Goal: Task Accomplishment & Management: Manage account settings

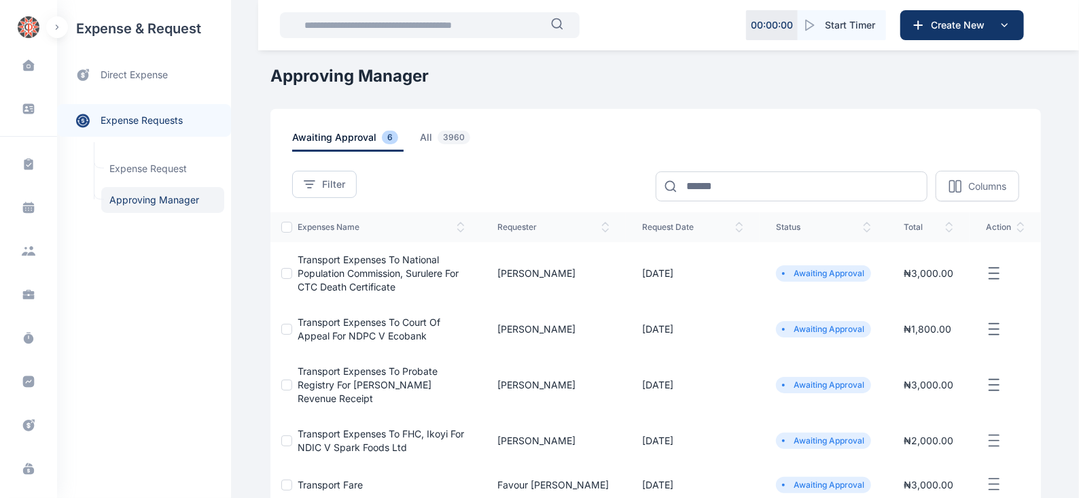
click at [998, 273] on icon "button" at bounding box center [994, 273] width 16 height 17
click at [923, 291] on span "Approve Request" at bounding box center [926, 289] width 78 height 14
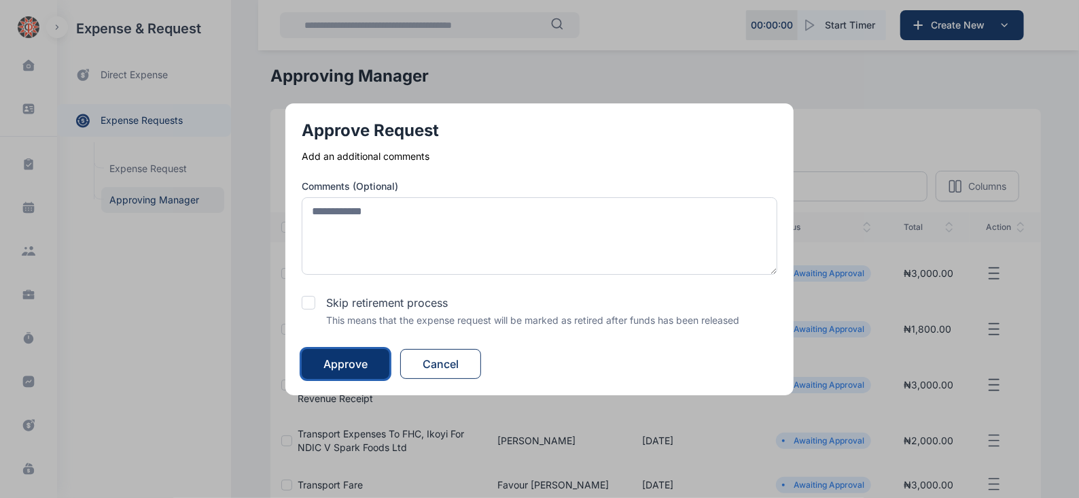
click at [343, 364] on div "Approve" at bounding box center [346, 363] width 44 height 16
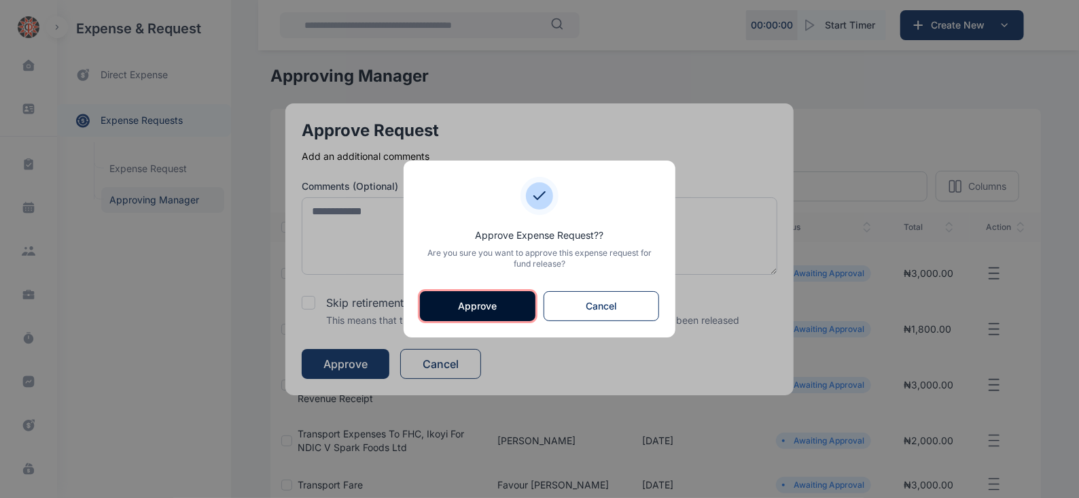
click at [504, 314] on button "Approve" at bounding box center [478, 306] width 116 height 30
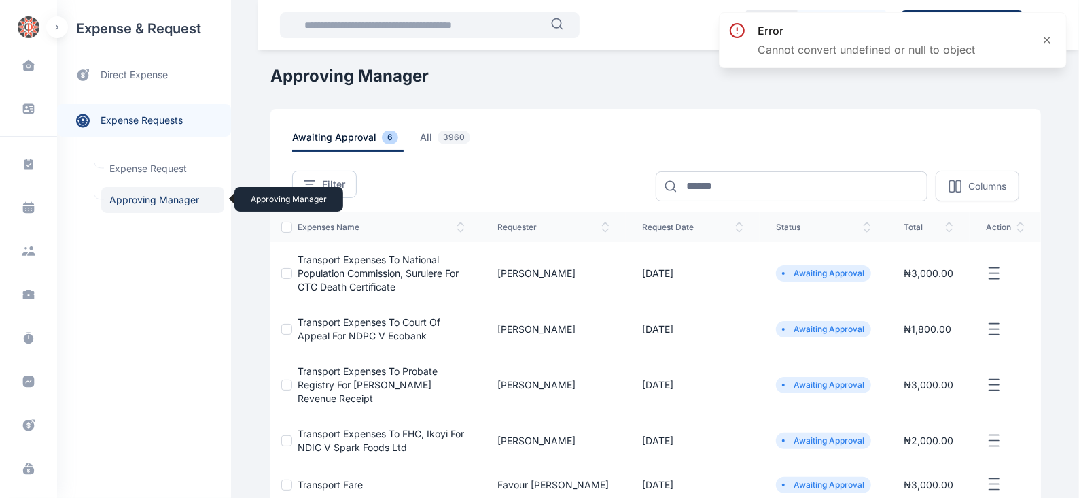
click at [174, 200] on span "Approving Manager Approving Manager" at bounding box center [162, 200] width 123 height 26
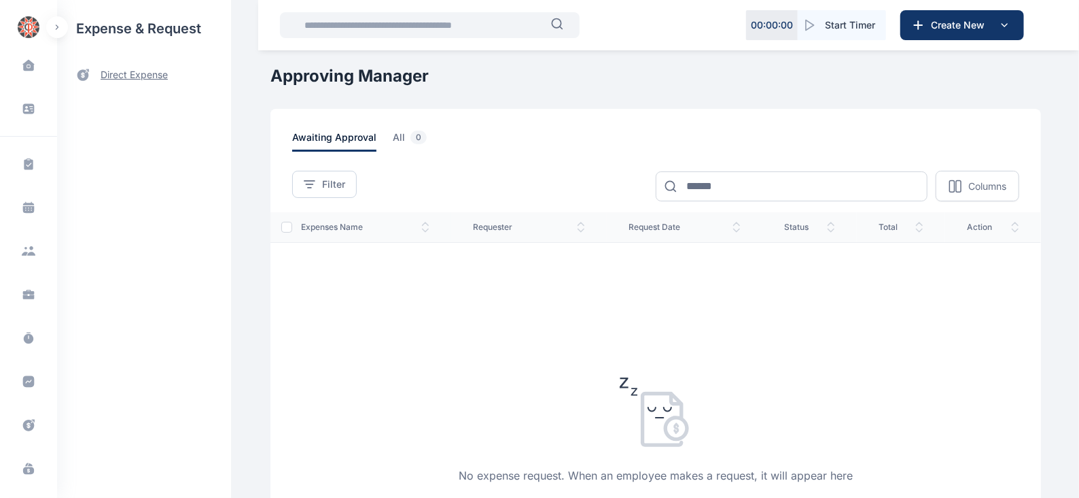
click at [148, 76] on span "direct expense" at bounding box center [134, 75] width 67 height 14
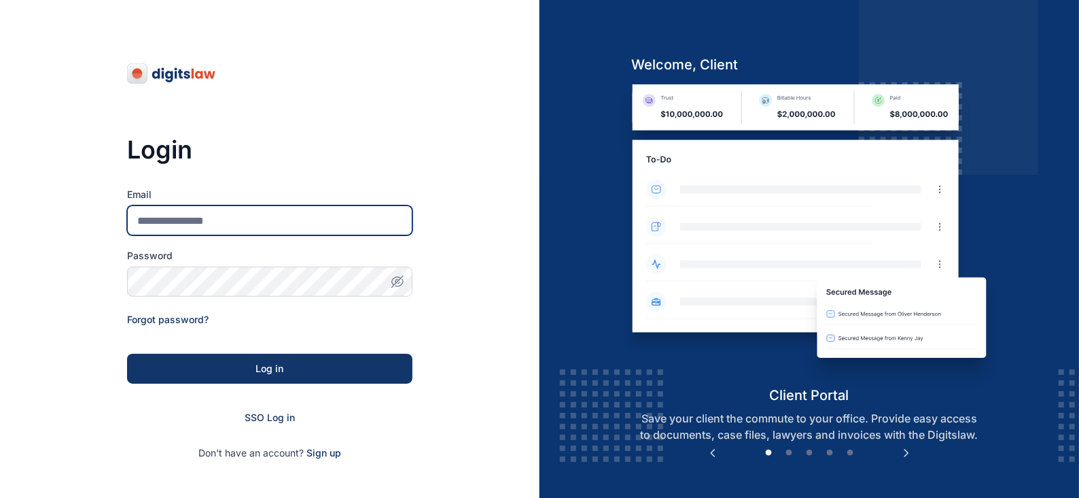
click at [203, 223] on input "Email" at bounding box center [269, 220] width 285 height 30
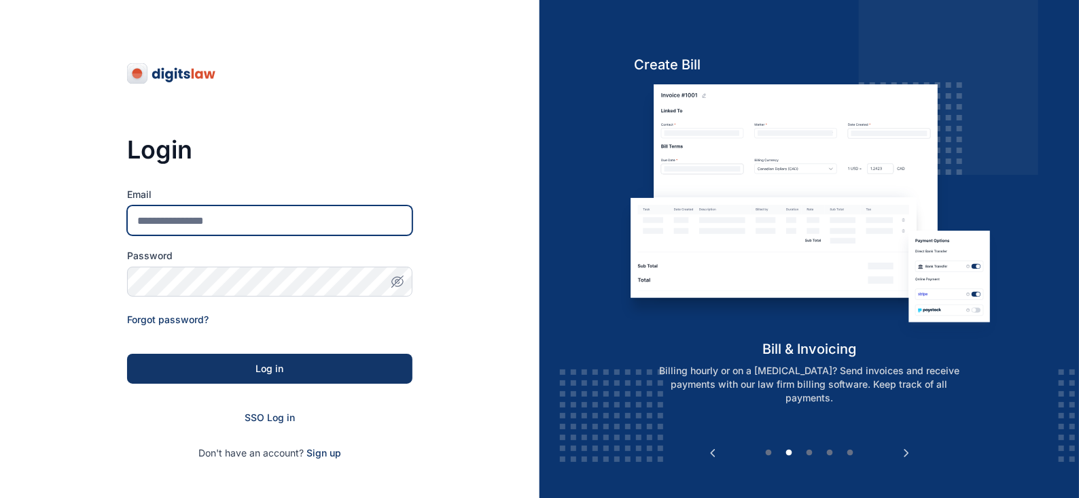
type input "**********"
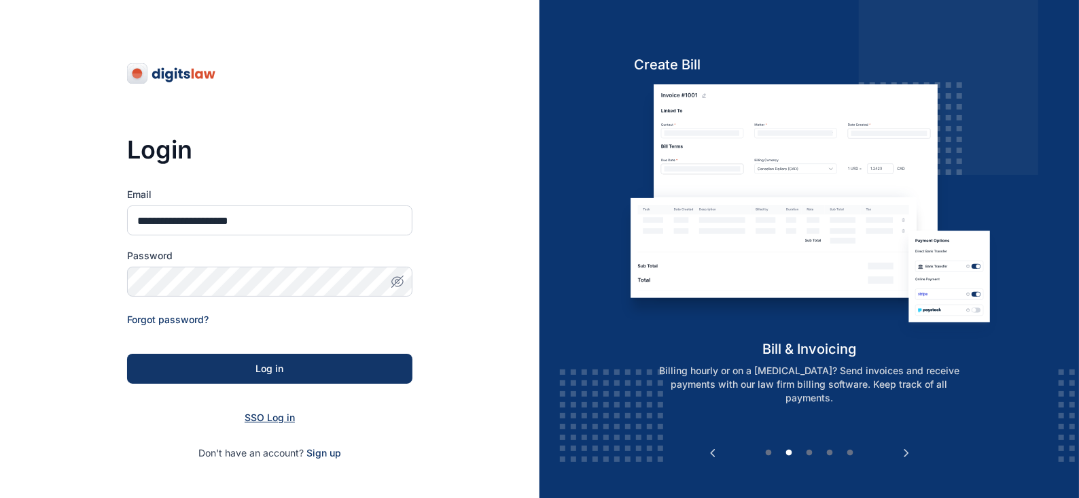
click at [286, 419] on span "SSO Log in" at bounding box center [270, 417] width 50 height 12
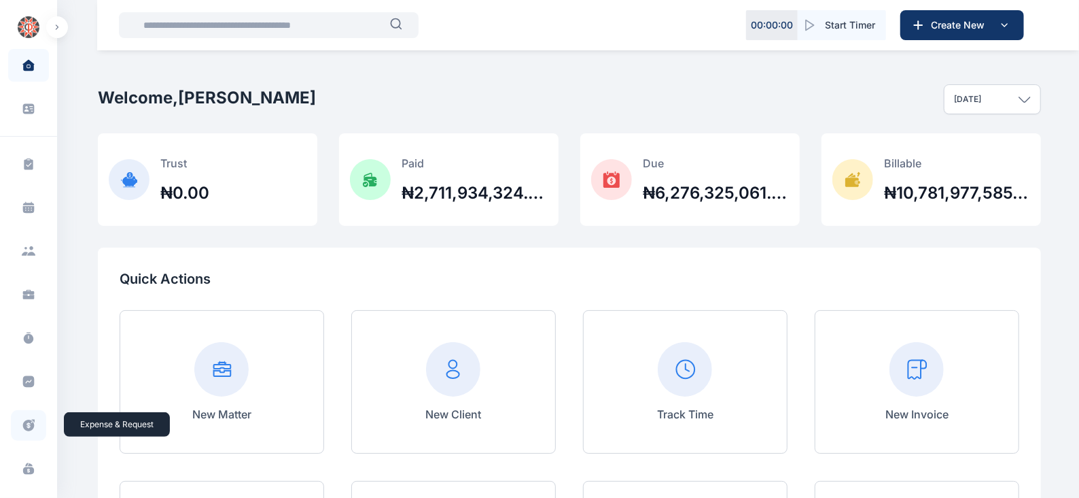
click at [25, 419] on icon at bounding box center [29, 425] width 14 height 14
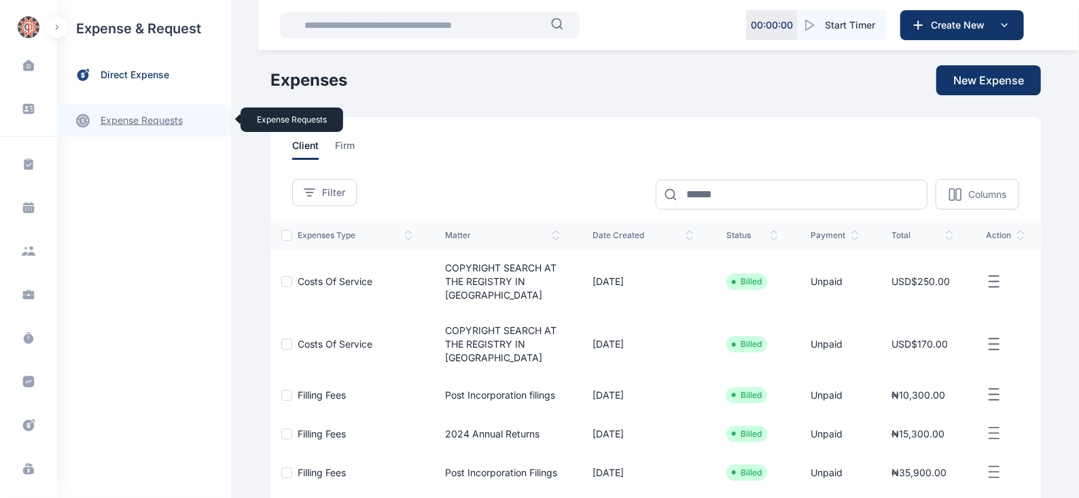
click at [160, 116] on link "expense requests expense requests" at bounding box center [144, 120] width 174 height 33
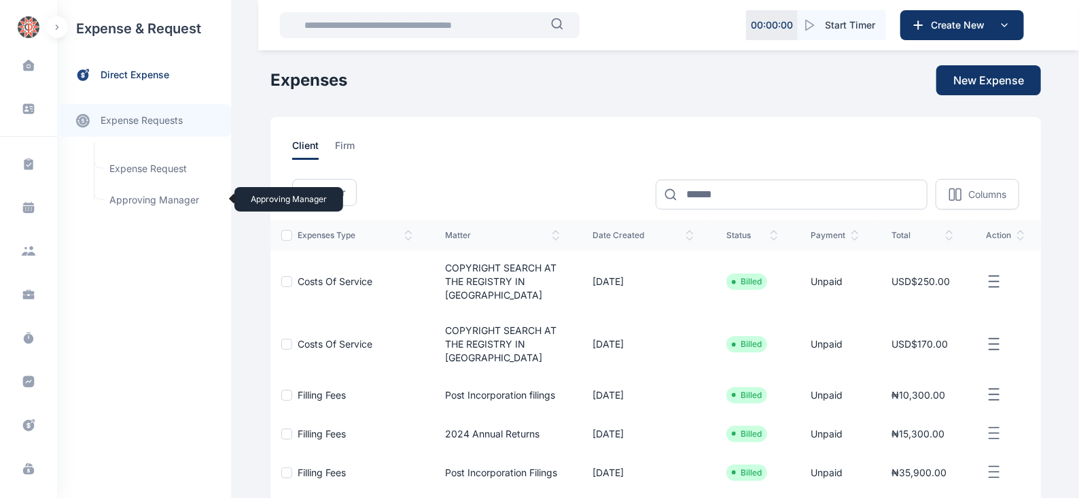
click at [172, 197] on span "Approving Manager Approving Manager" at bounding box center [162, 200] width 123 height 26
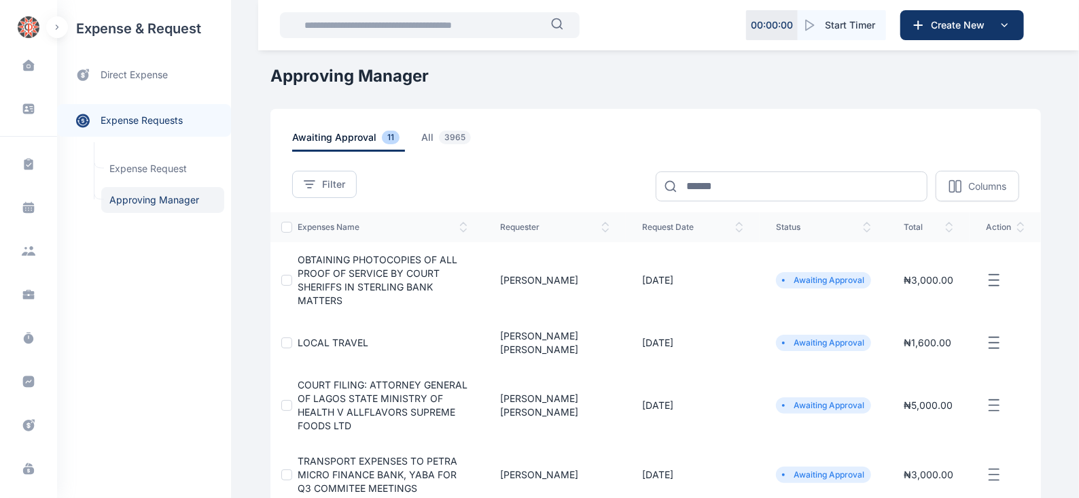
click at [999, 272] on icon "button" at bounding box center [994, 280] width 16 height 17
click at [944, 289] on span "Approve Request" at bounding box center [926, 296] width 78 height 14
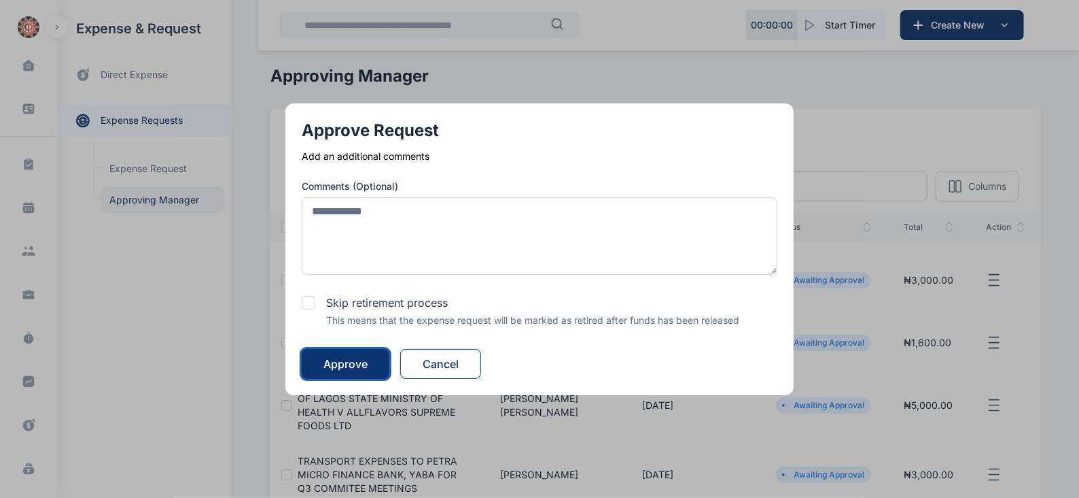
click at [364, 354] on button "Approve" at bounding box center [346, 364] width 88 height 30
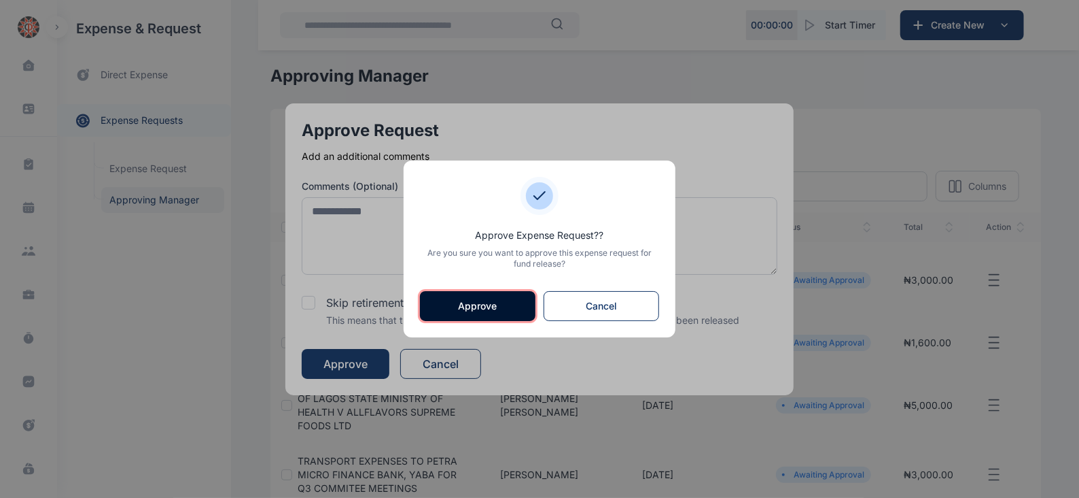
click at [472, 305] on button "Approve" at bounding box center [478, 306] width 116 height 30
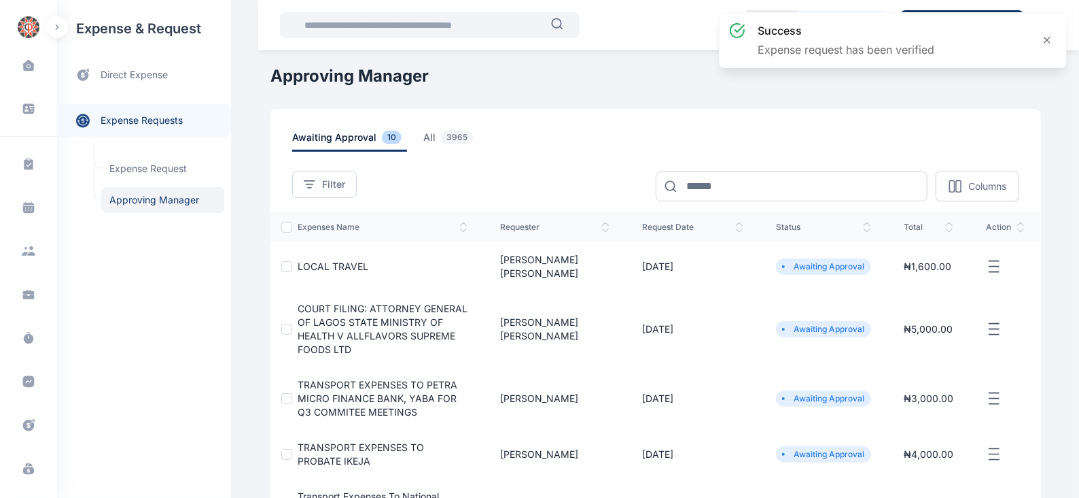
click at [991, 258] on icon "button" at bounding box center [994, 266] width 16 height 17
click at [932, 281] on span "Approve Request" at bounding box center [926, 282] width 78 height 14
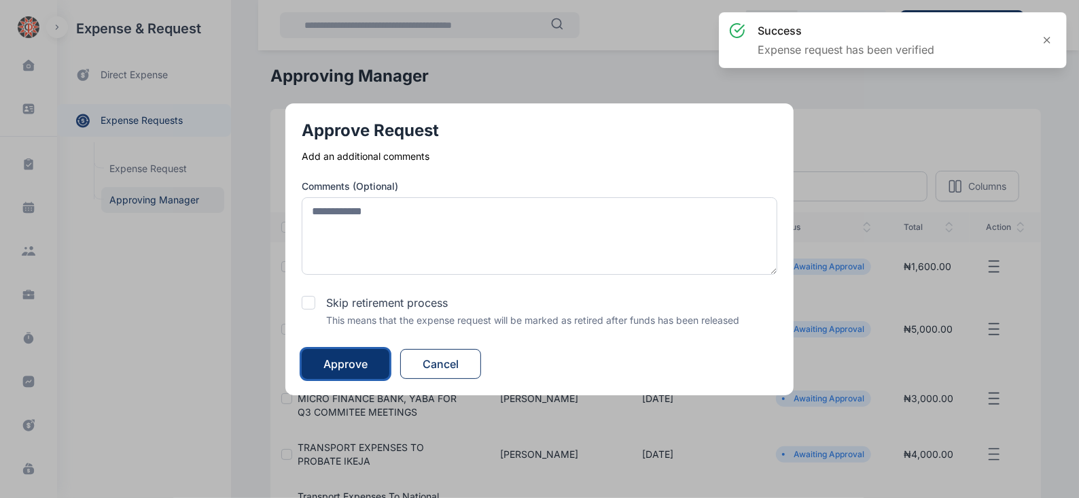
click at [354, 351] on button "Approve" at bounding box center [346, 364] width 88 height 30
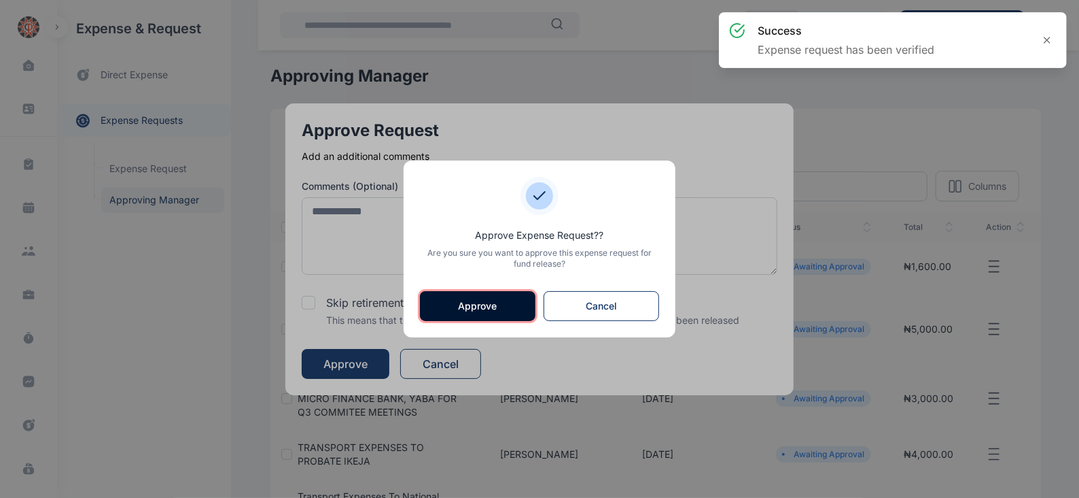
click at [478, 294] on button "Approve" at bounding box center [478, 306] width 116 height 30
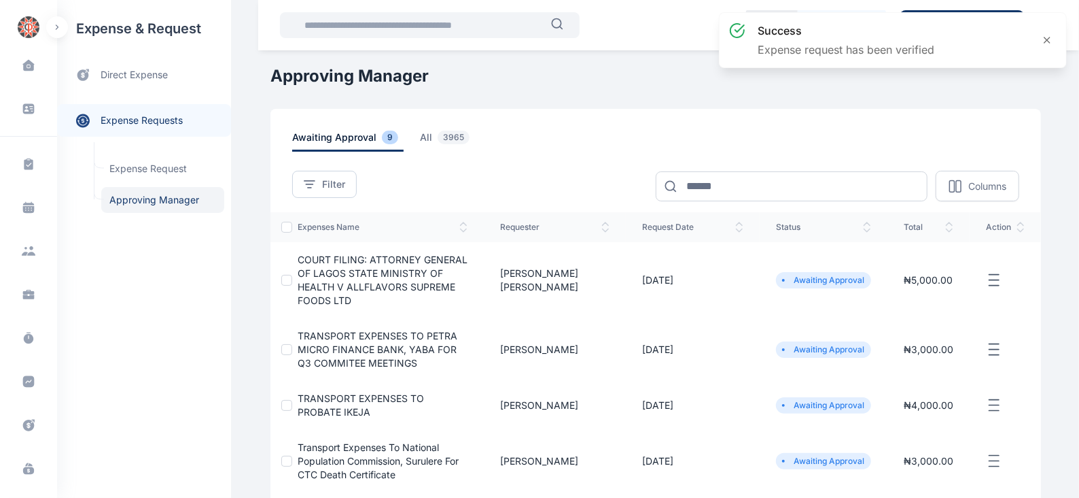
click at [999, 273] on icon "button" at bounding box center [994, 280] width 16 height 17
click at [942, 292] on span "Approve Request" at bounding box center [926, 296] width 78 height 14
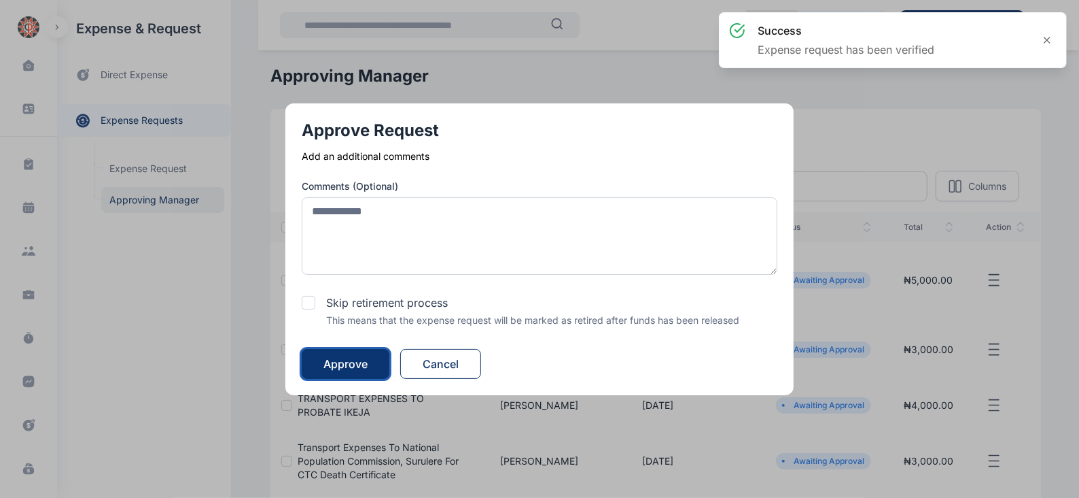
click at [376, 358] on button "Approve" at bounding box center [346, 364] width 88 height 30
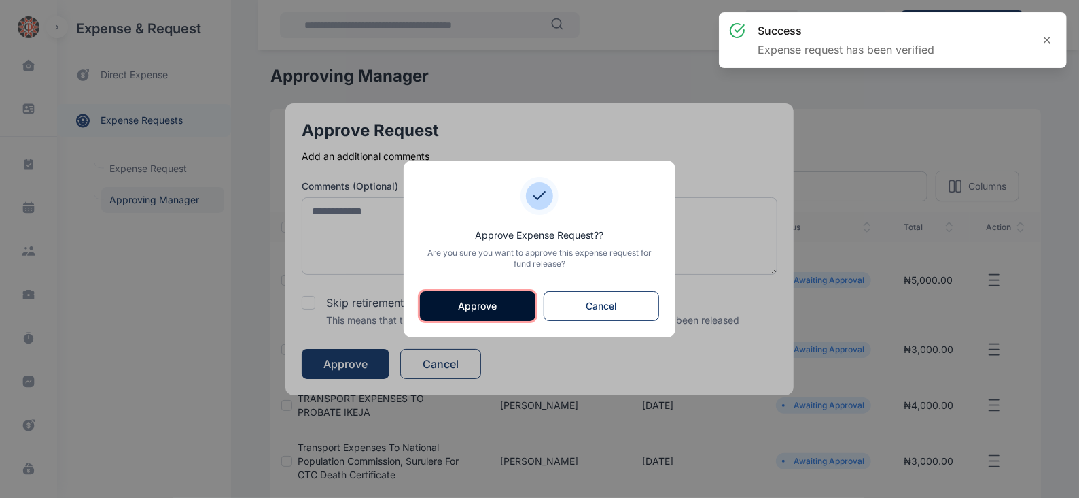
click at [492, 303] on button "Approve" at bounding box center [478, 306] width 116 height 30
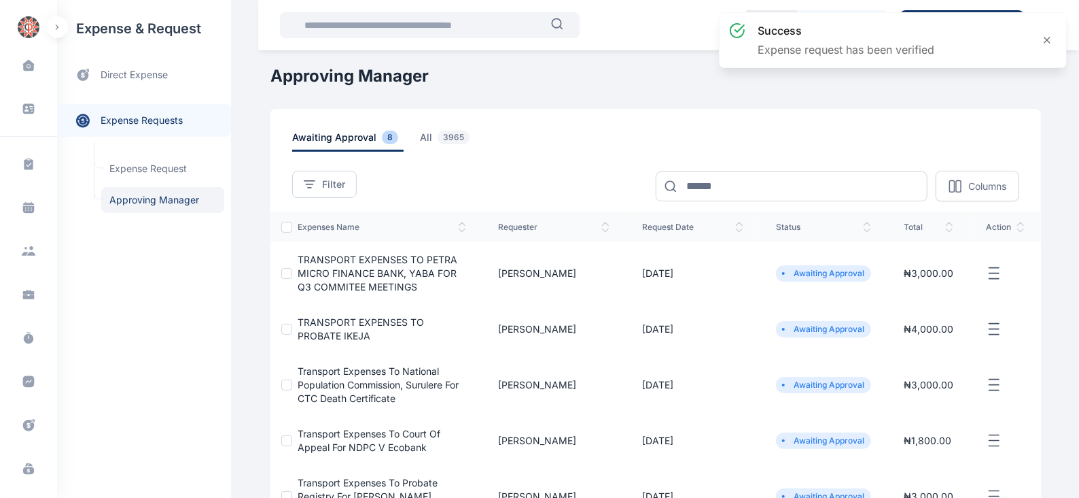
click at [992, 271] on icon "button" at bounding box center [994, 273] width 16 height 17
click at [920, 290] on span "Approve Request" at bounding box center [926, 289] width 78 height 14
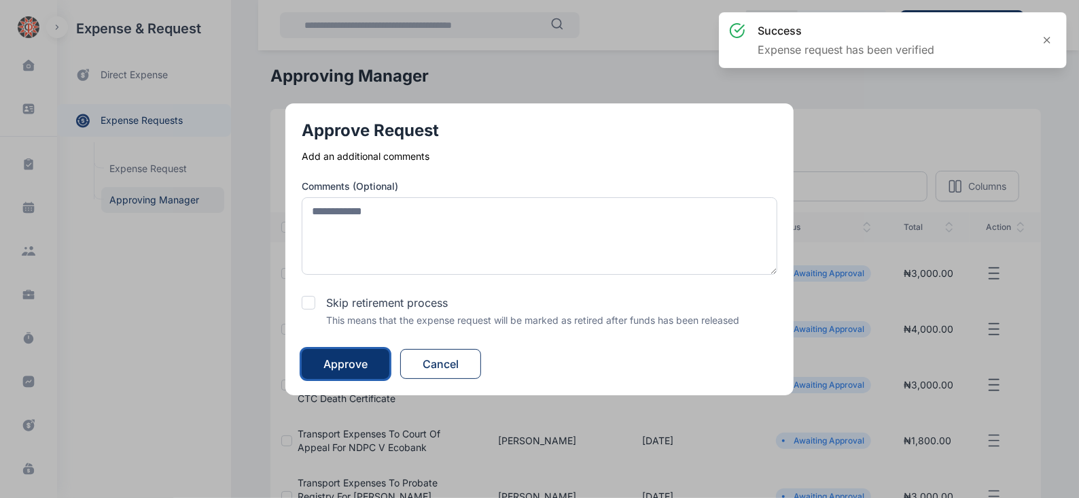
click at [346, 361] on div "Approve" at bounding box center [346, 363] width 44 height 16
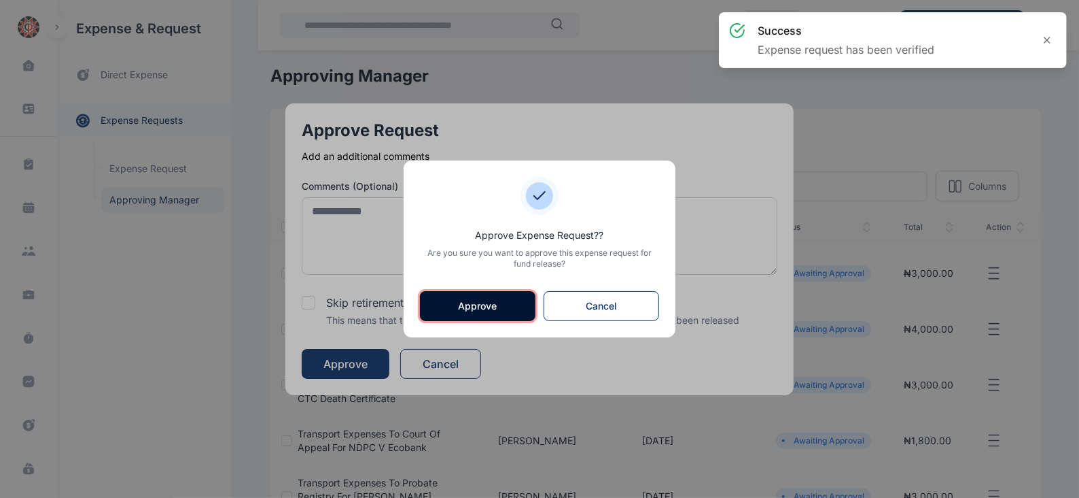
click at [470, 305] on button "Approve" at bounding box center [478, 306] width 116 height 30
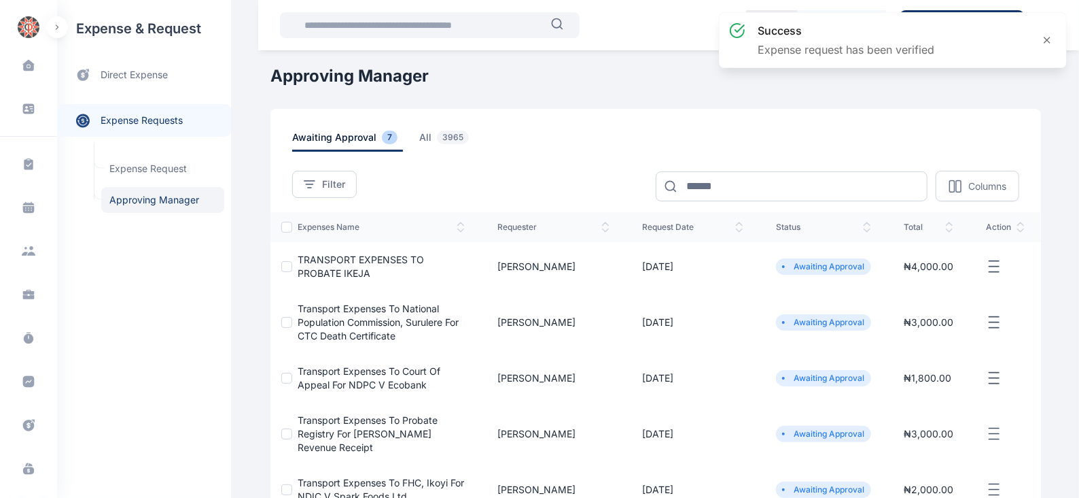
click at [996, 267] on icon "button" at bounding box center [994, 266] width 16 height 17
click at [918, 280] on span "Approve Request" at bounding box center [926, 282] width 78 height 14
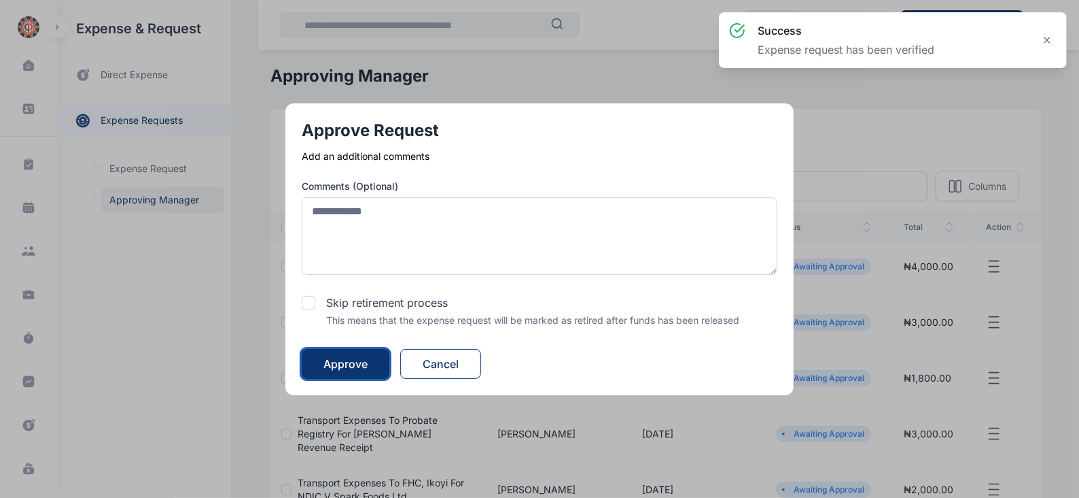
click at [368, 365] on div "Approve" at bounding box center [346, 363] width 44 height 16
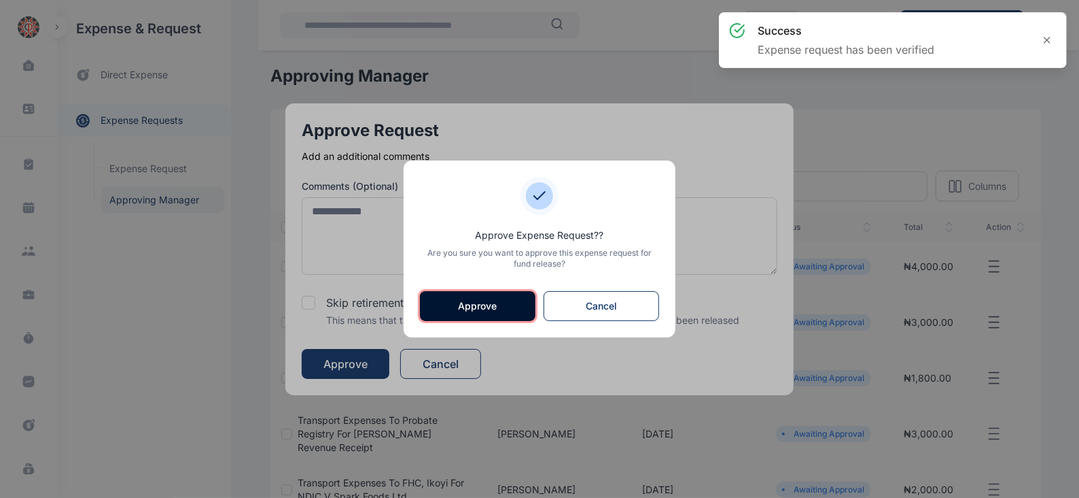
click at [479, 307] on button "Approve" at bounding box center [478, 306] width 116 height 30
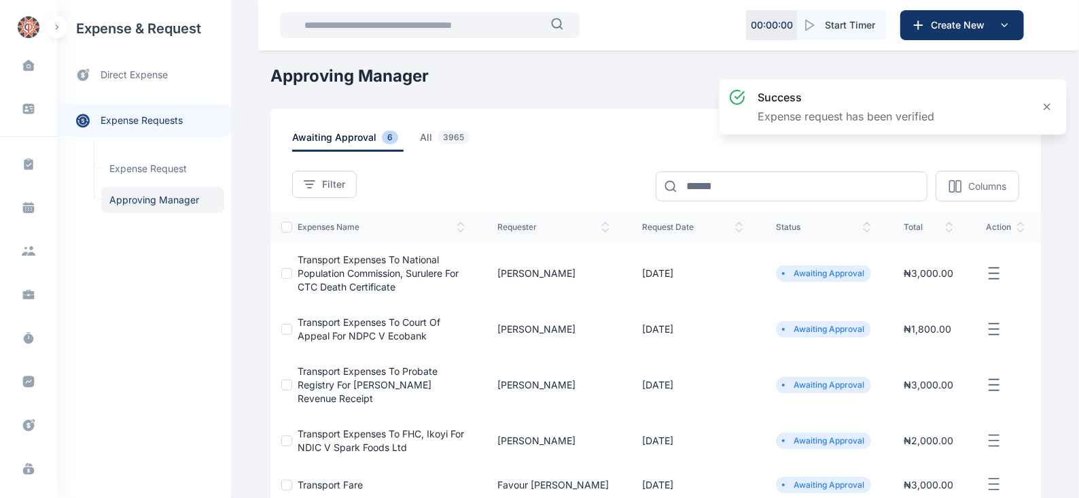
click at [996, 271] on icon "button" at bounding box center [994, 273] width 16 height 17
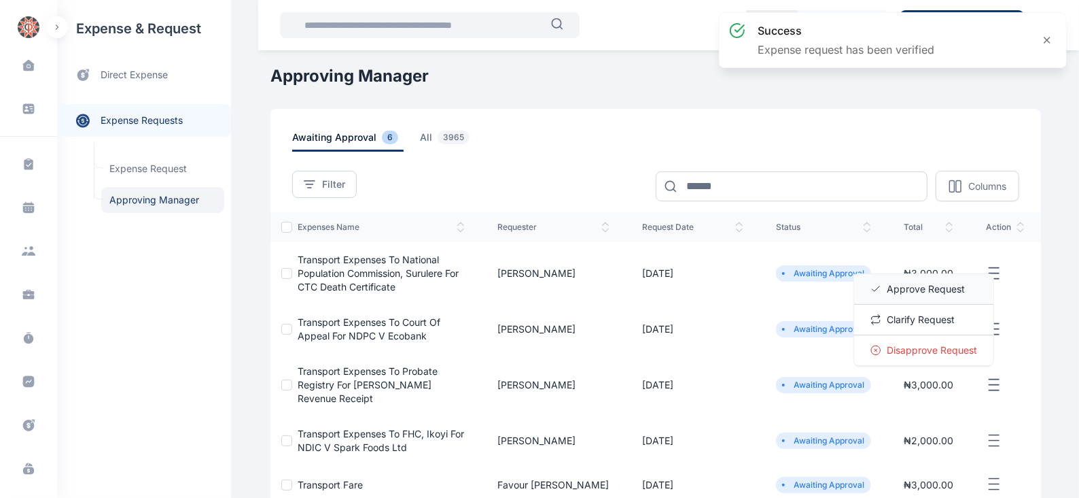
click at [907, 287] on span "Approve Request" at bounding box center [926, 289] width 78 height 14
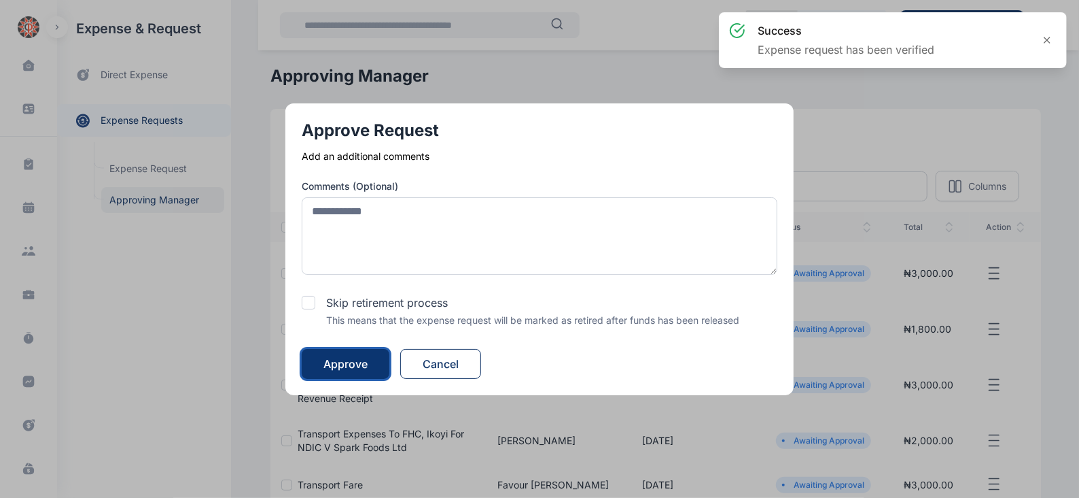
click at [348, 359] on div "Approve" at bounding box center [346, 363] width 44 height 16
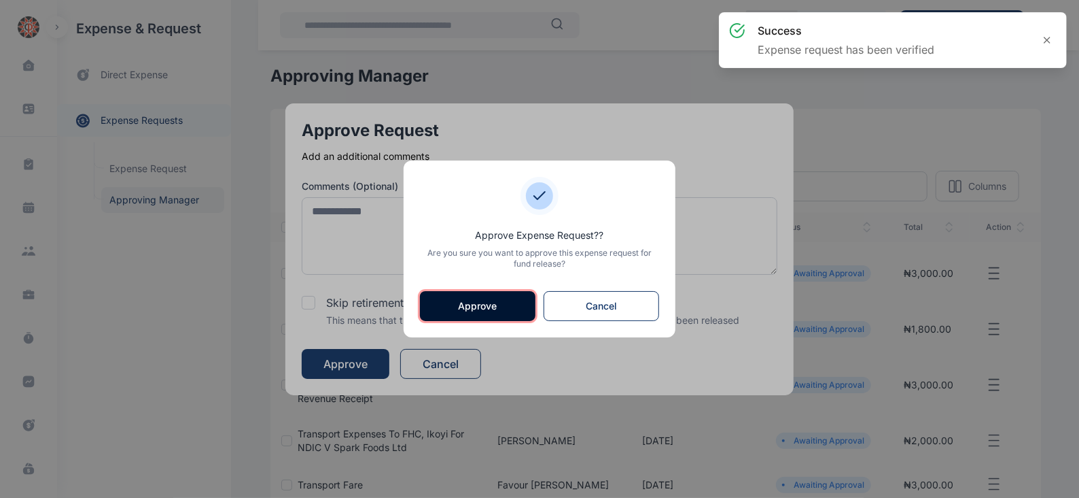
click at [462, 306] on button "Approve" at bounding box center [478, 306] width 116 height 30
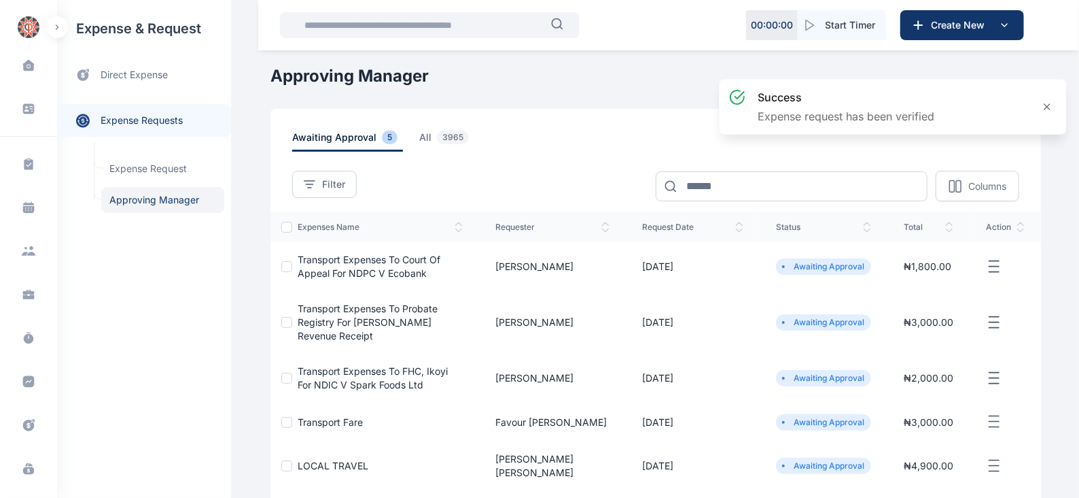
click at [994, 271] on icon "button" at bounding box center [994, 266] width 16 height 17
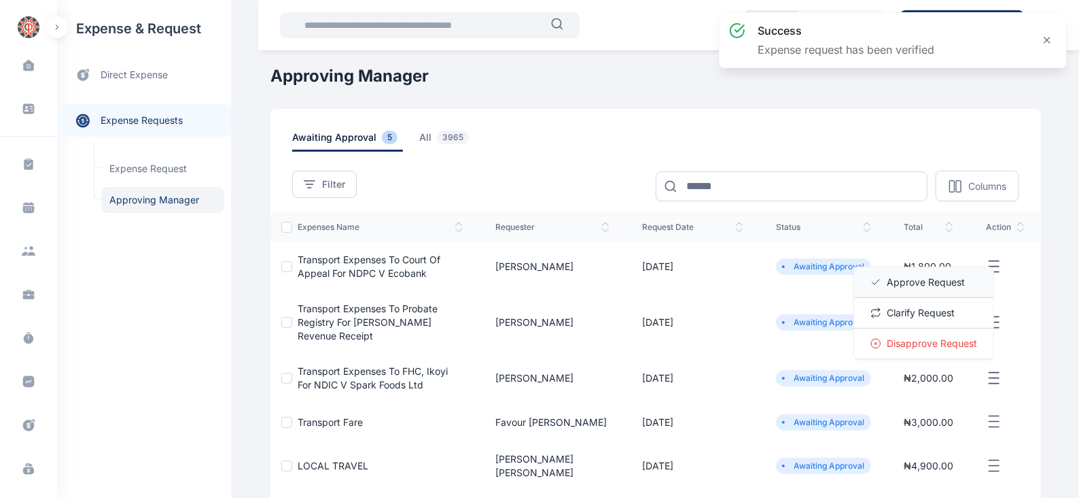
click at [927, 281] on span "Approve Request" at bounding box center [926, 282] width 78 height 14
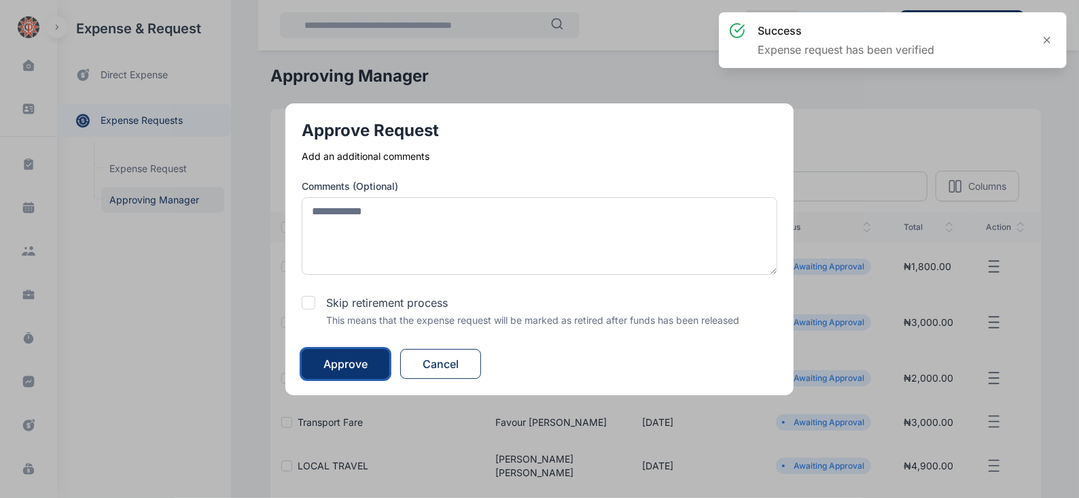
click at [370, 351] on button "Approve" at bounding box center [346, 364] width 88 height 30
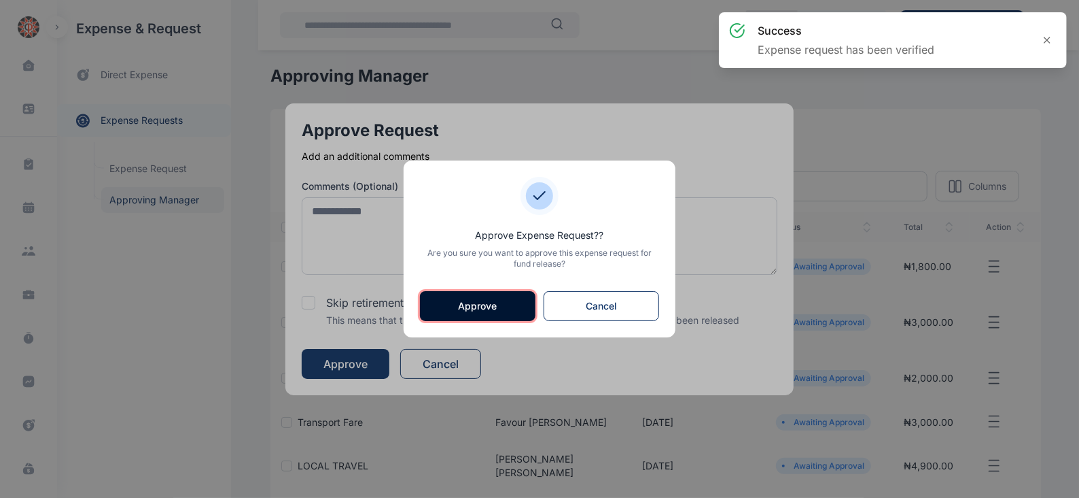
click at [491, 300] on button "Approve" at bounding box center [478, 306] width 116 height 30
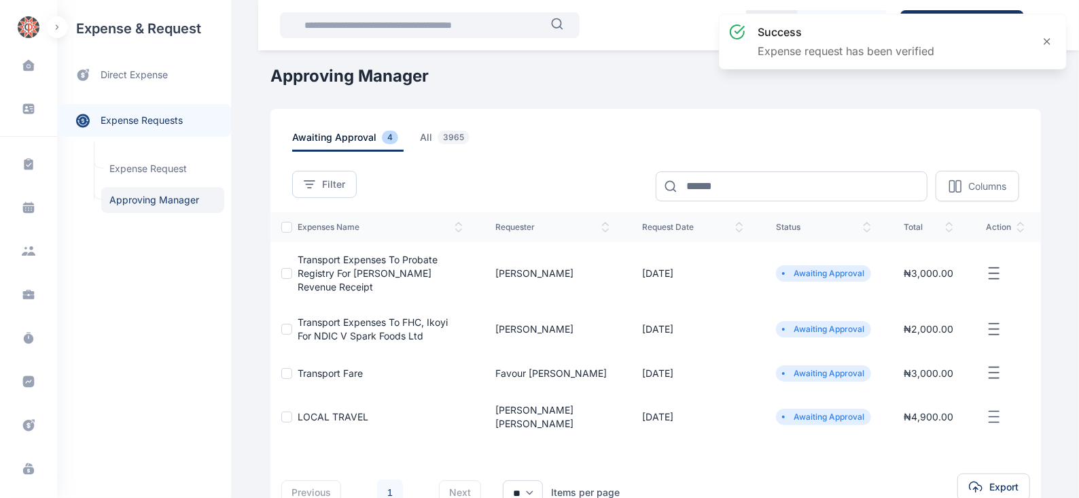
click at [999, 273] on line "button" at bounding box center [995, 273] width 10 height 0
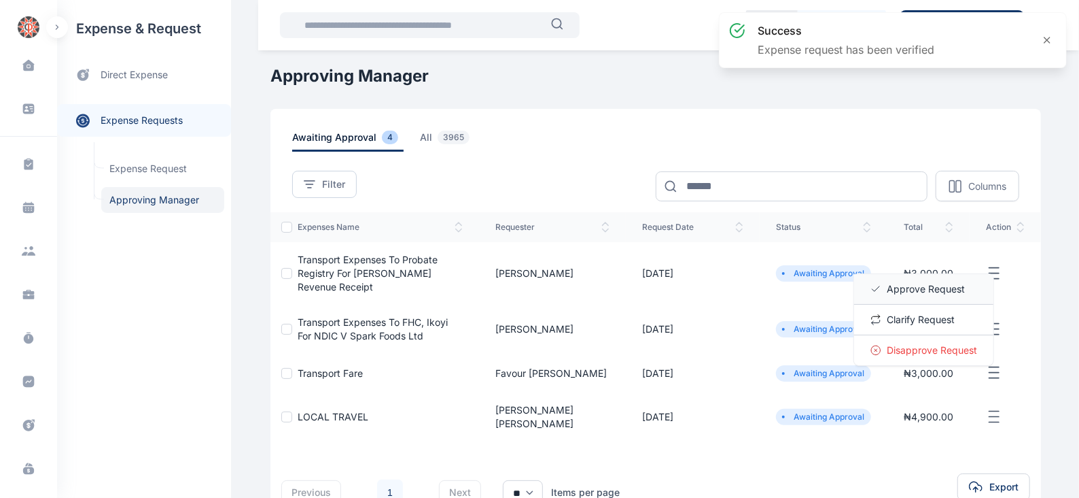
click at [899, 282] on span "Approve Request" at bounding box center [926, 289] width 78 height 14
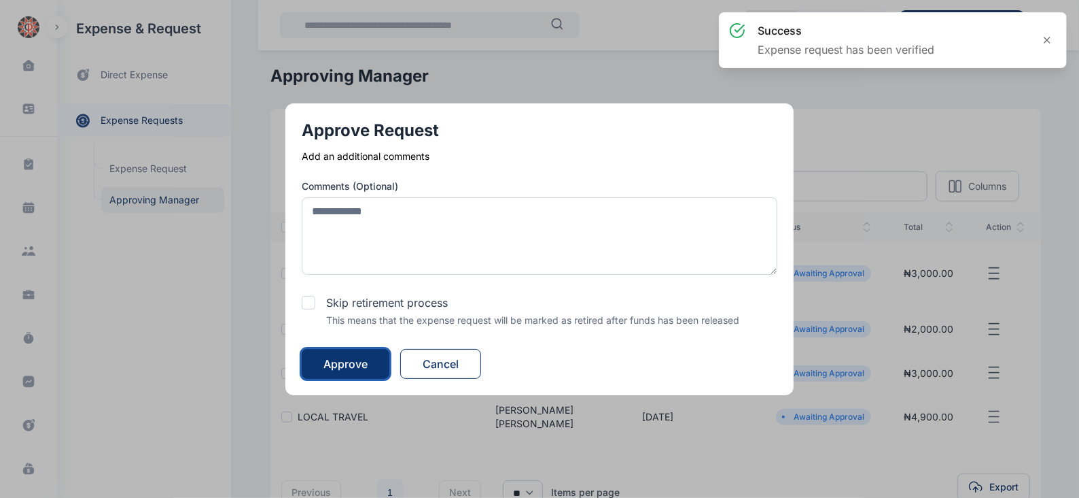
click at [346, 362] on div "Approve" at bounding box center [346, 363] width 44 height 16
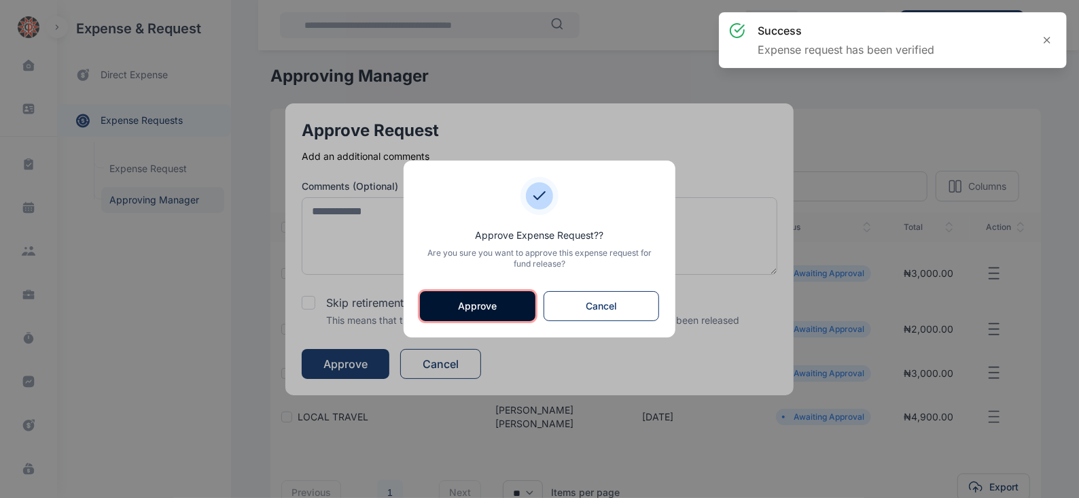
click at [480, 306] on button "Approve" at bounding box center [478, 306] width 116 height 30
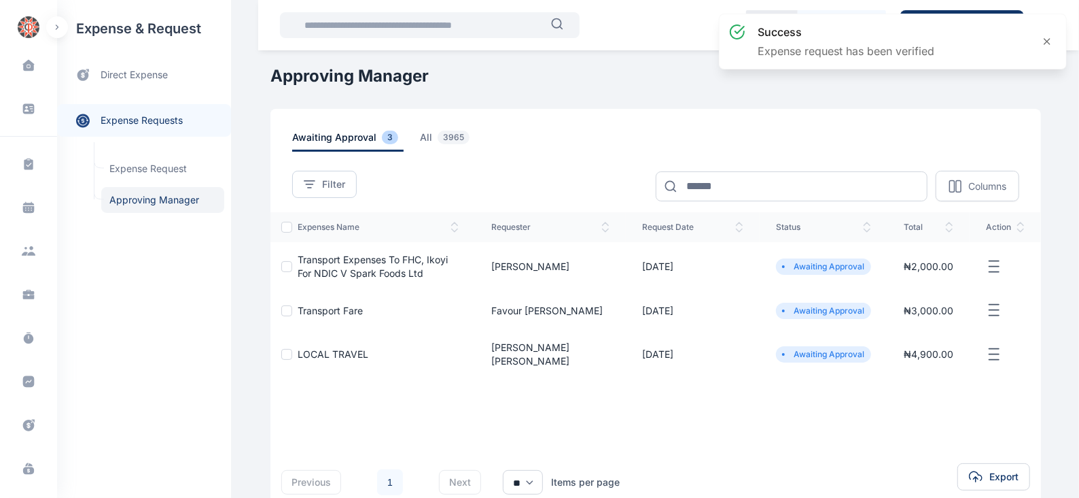
click at [992, 268] on icon "button" at bounding box center [994, 266] width 16 height 17
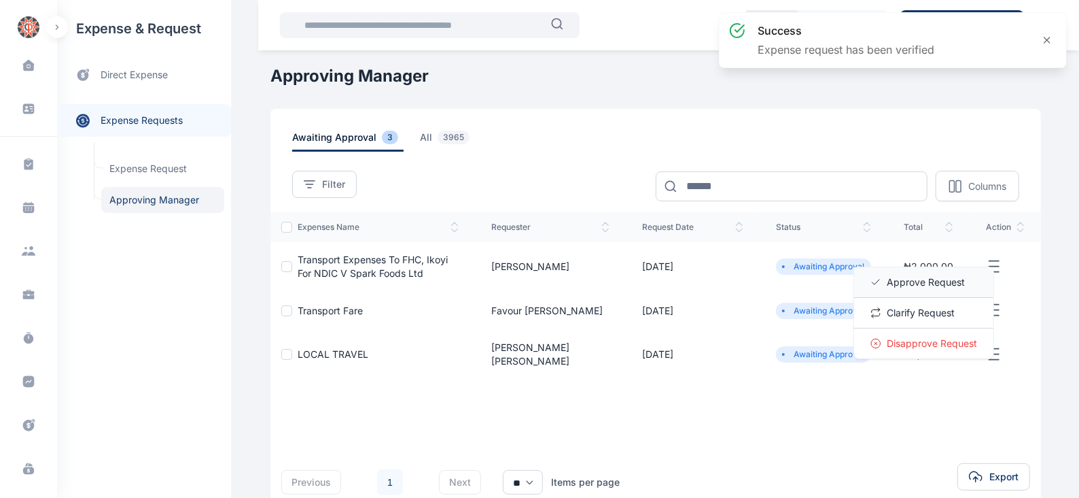
click at [908, 283] on span "Approve Request" at bounding box center [926, 282] width 78 height 14
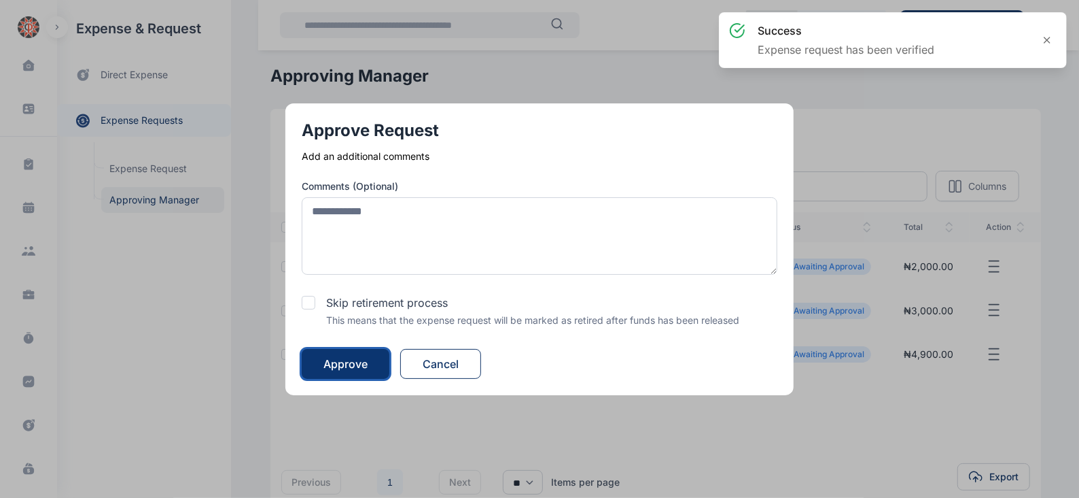
click at [364, 355] on div "Approve" at bounding box center [346, 363] width 44 height 16
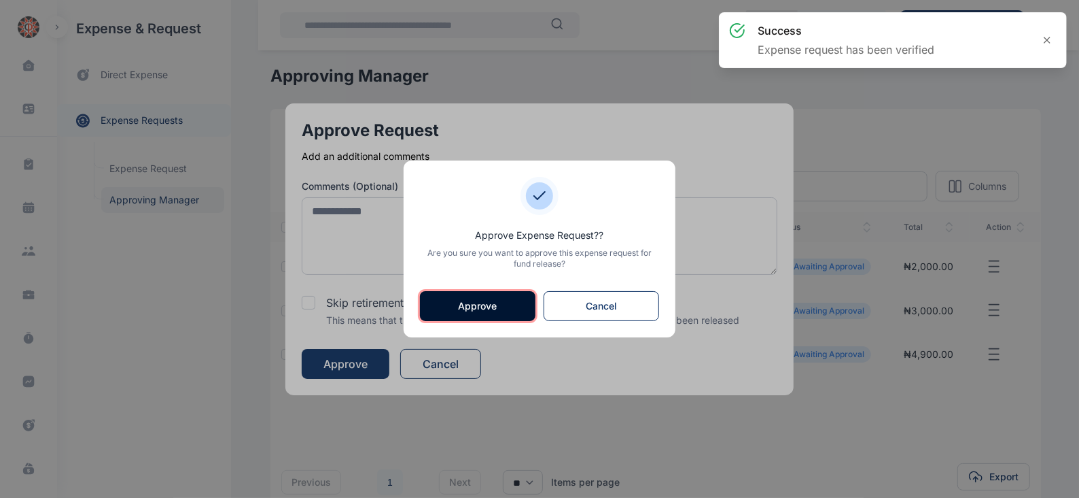
click at [483, 298] on button "Approve" at bounding box center [478, 306] width 116 height 30
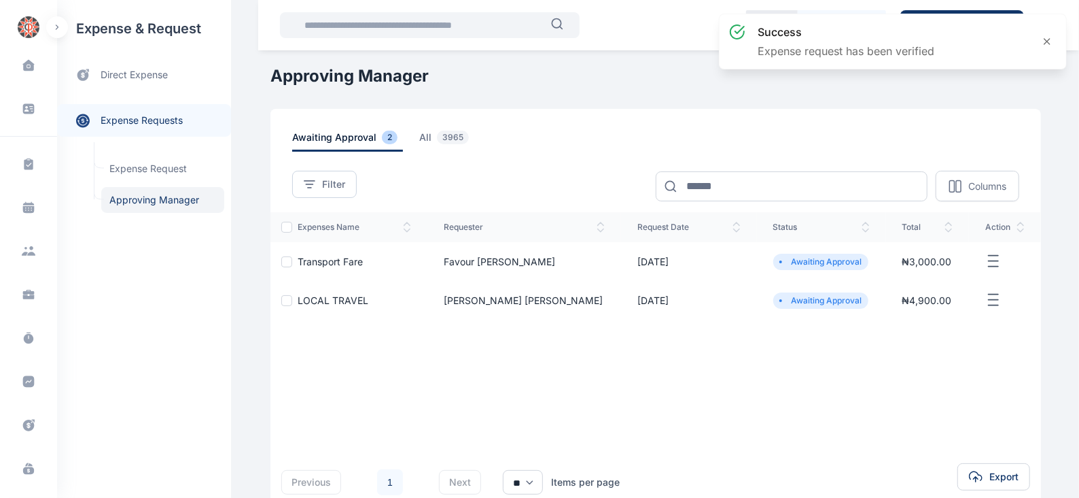
click at [989, 262] on icon "button" at bounding box center [994, 261] width 16 height 17
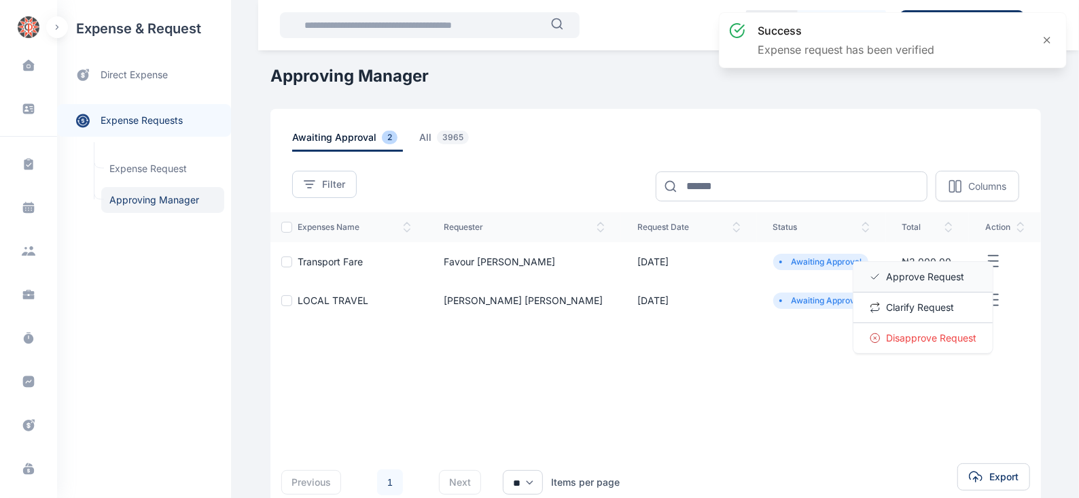
click at [899, 273] on span "Approve Request" at bounding box center [925, 277] width 78 height 14
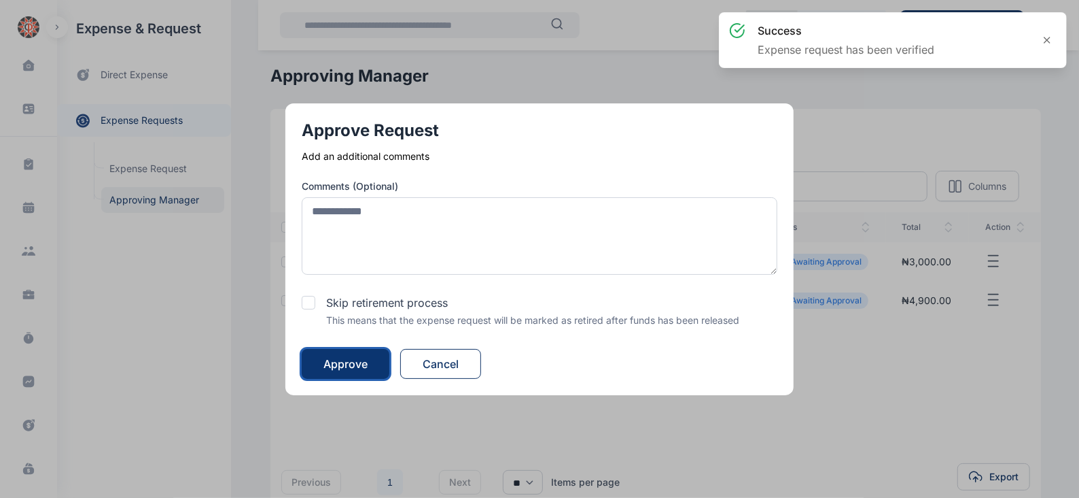
click at [360, 353] on button "Approve" at bounding box center [346, 364] width 88 height 30
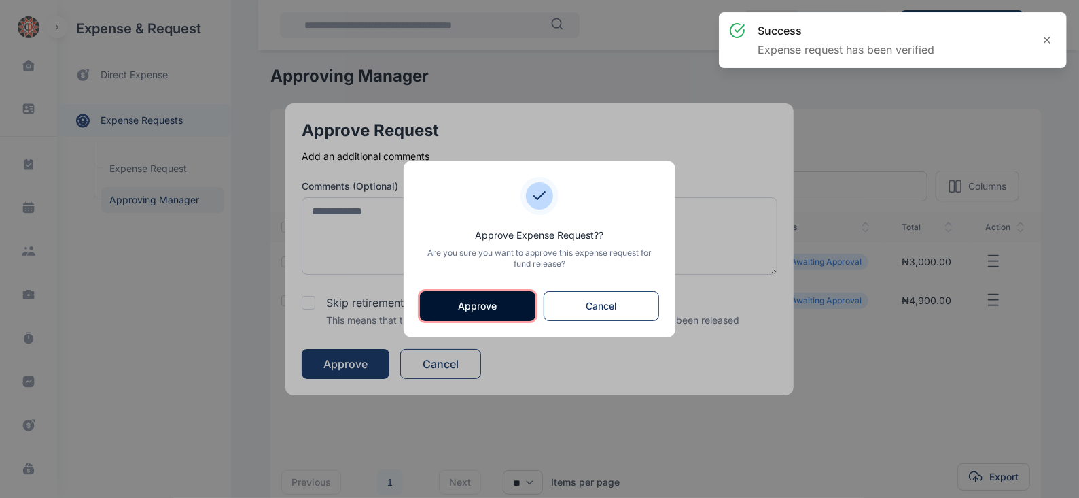
click at [492, 298] on button "Approve" at bounding box center [478, 306] width 116 height 30
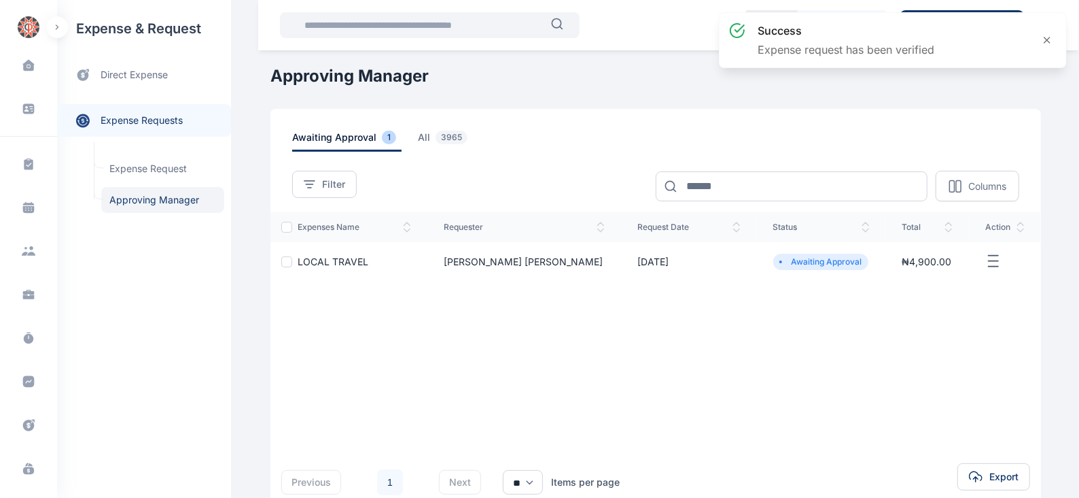
click at [987, 258] on icon "button" at bounding box center [994, 261] width 16 height 17
click at [892, 276] on span "Approve Request" at bounding box center [925, 277] width 78 height 14
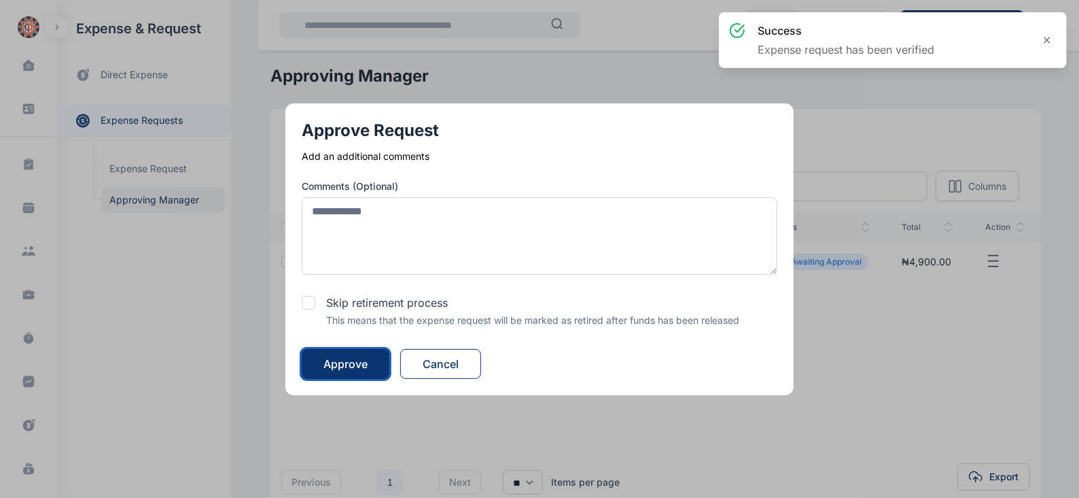
click at [357, 362] on div "Approve" at bounding box center [346, 363] width 44 height 16
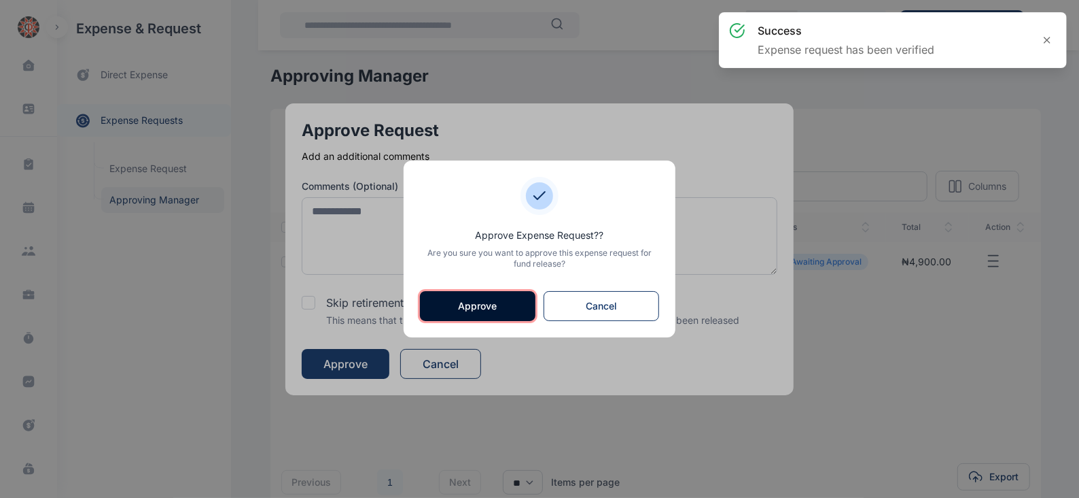
click at [472, 300] on button "Approve" at bounding box center [478, 306] width 116 height 30
